Goal: Task Accomplishment & Management: Manage account settings

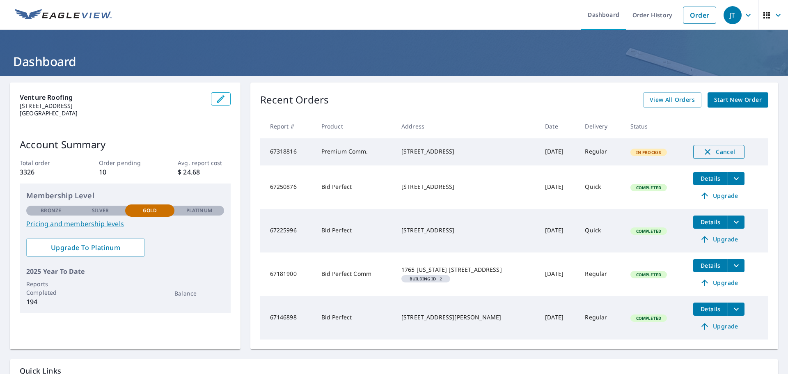
click at [703, 153] on icon "button" at bounding box center [707, 152] width 10 height 10
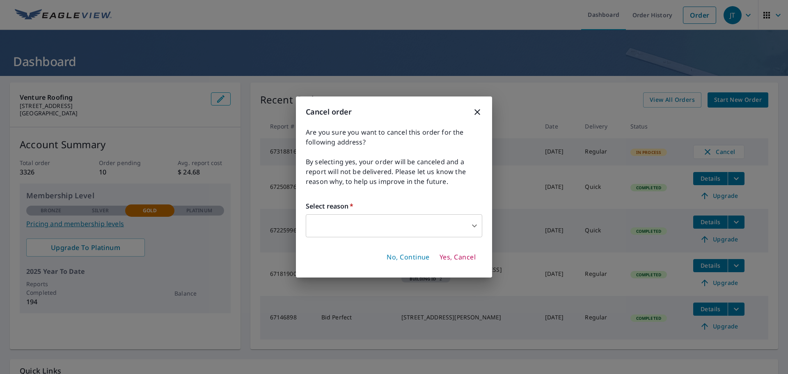
click at [379, 230] on body "JT JT Dashboard Order History Order JT Dashboard Venture Roofing [STREET_ADDRES…" at bounding box center [394, 187] width 788 height 374
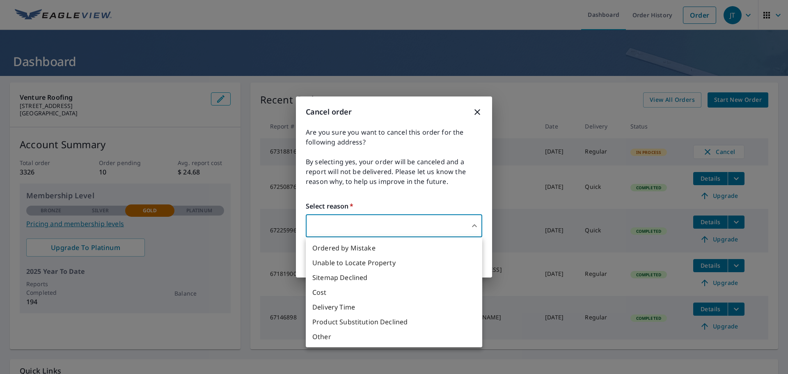
click at [365, 250] on li "Ordered by Mistake" at bounding box center [394, 247] width 176 height 15
type input "30"
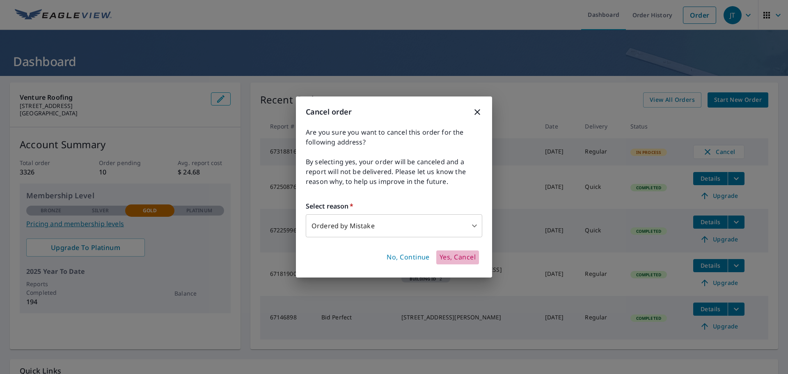
click at [448, 259] on span "Yes, Cancel" at bounding box center [457, 257] width 36 height 9
